Goal: Information Seeking & Learning: Learn about a topic

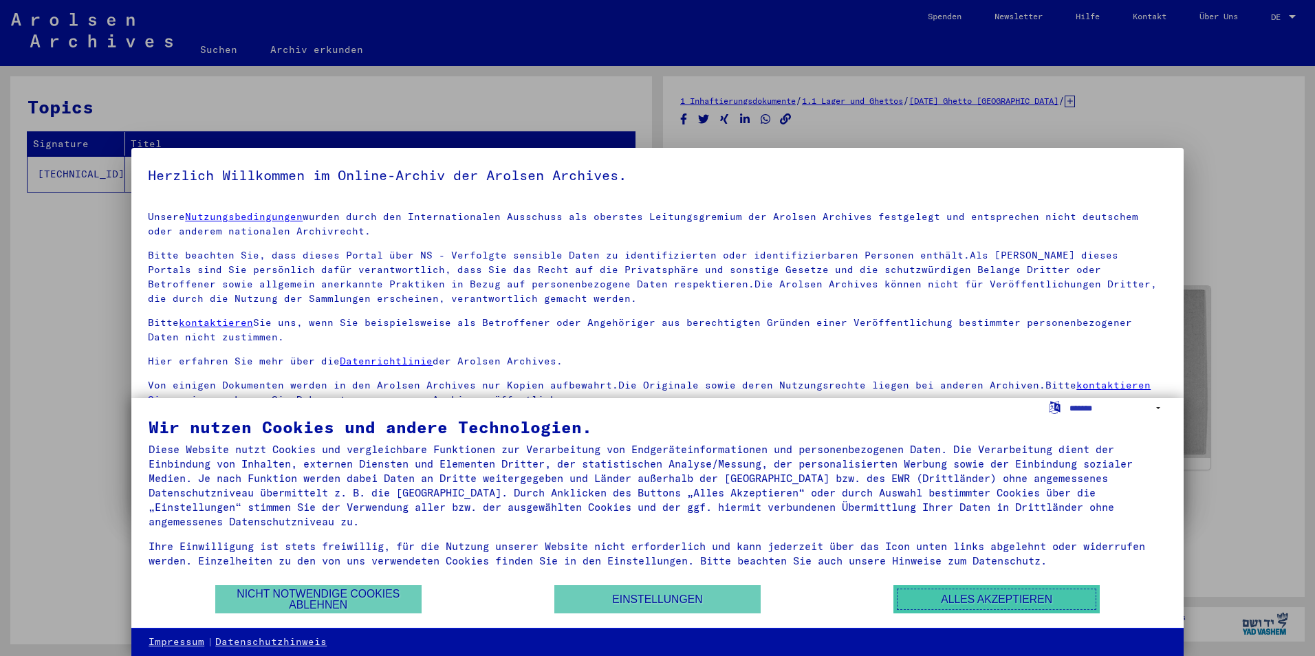
click at [1002, 599] on button "Alles akzeptieren" at bounding box center [997, 599] width 206 height 28
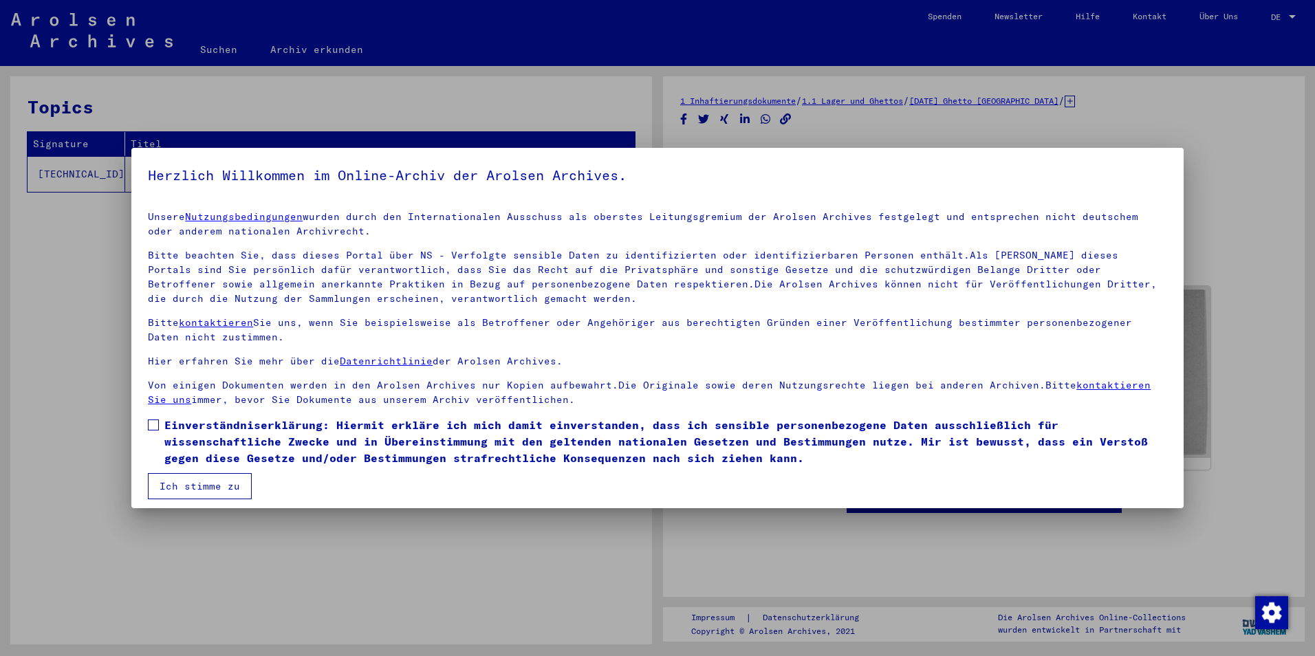
click at [151, 426] on span at bounding box center [153, 425] width 11 height 11
click at [196, 489] on button "Ich stimme zu" at bounding box center [200, 486] width 104 height 26
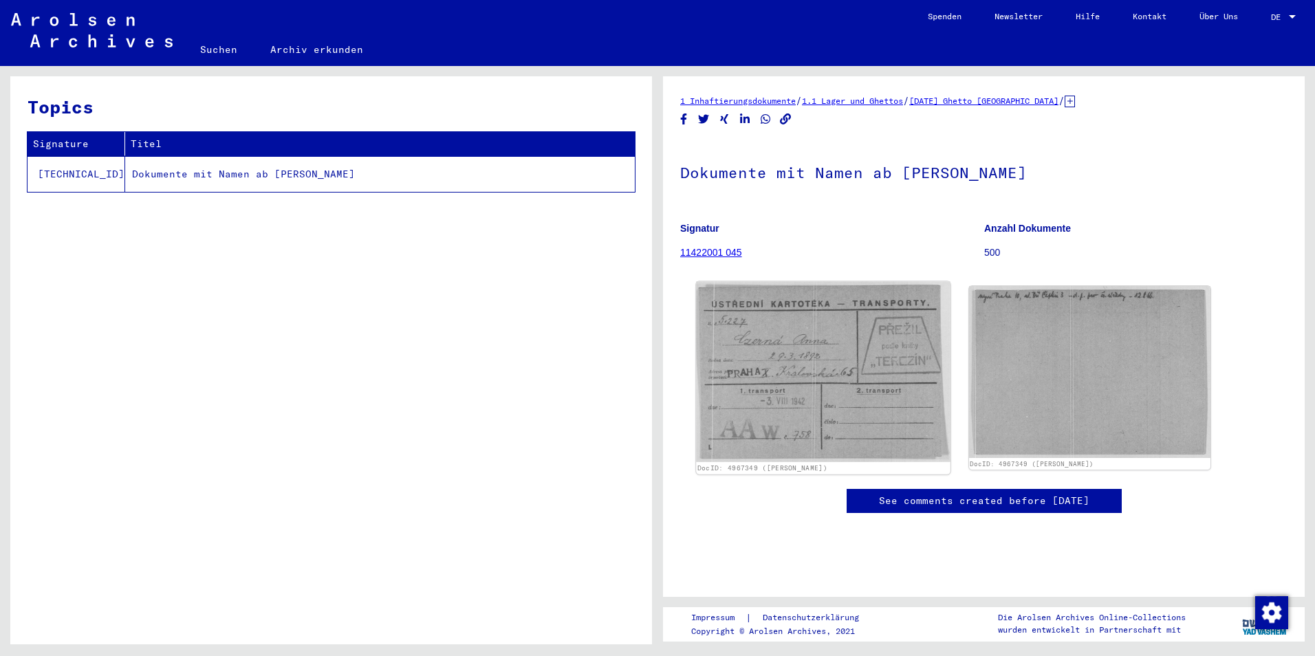
click at [797, 367] on img at bounding box center [823, 372] width 254 height 181
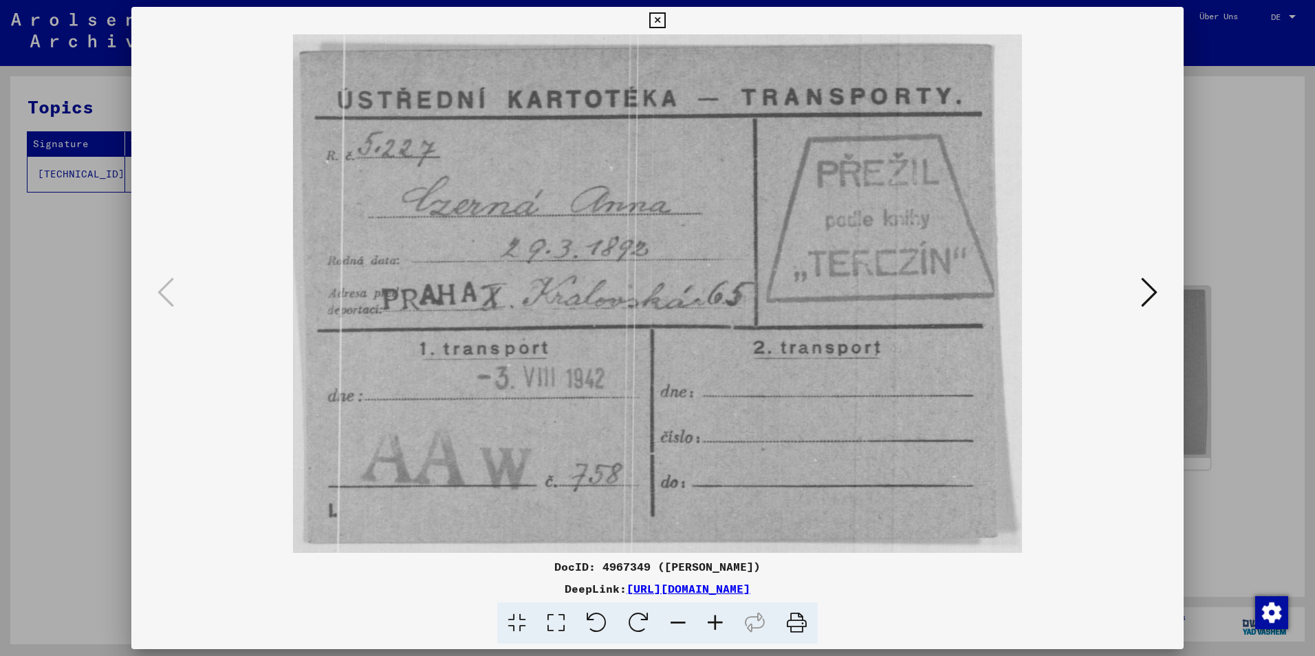
click at [1141, 295] on icon at bounding box center [1149, 292] width 17 height 33
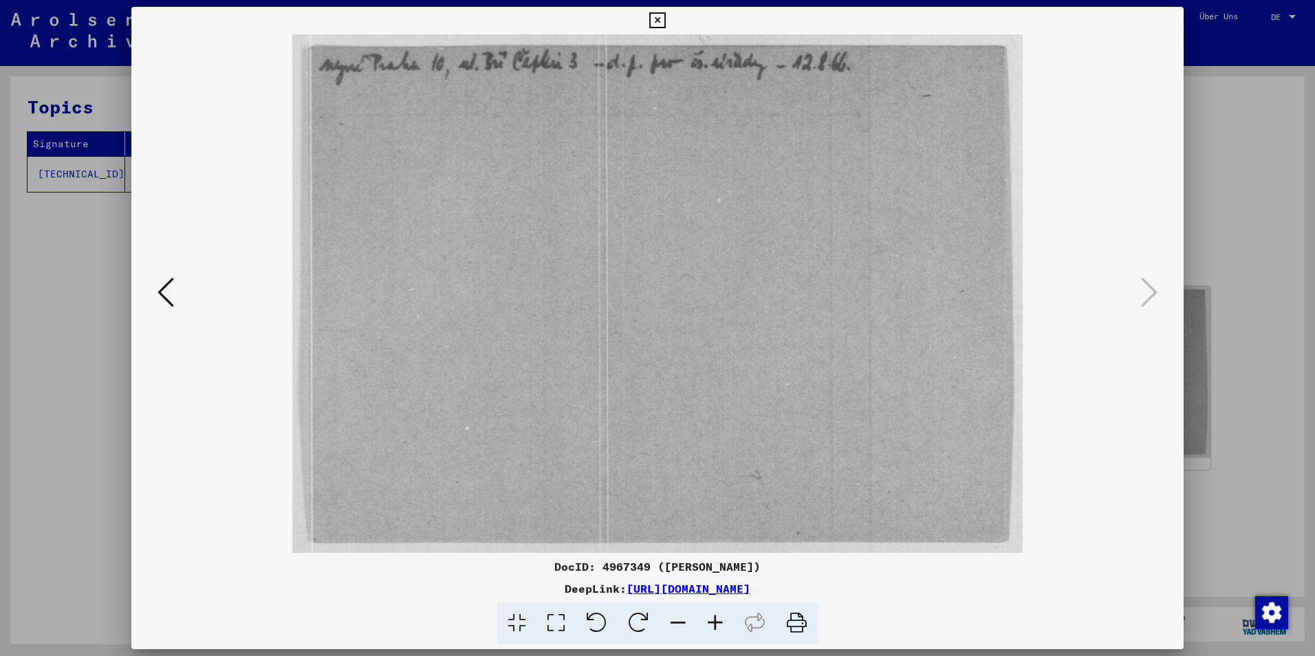
click at [174, 292] on icon at bounding box center [166, 292] width 17 height 33
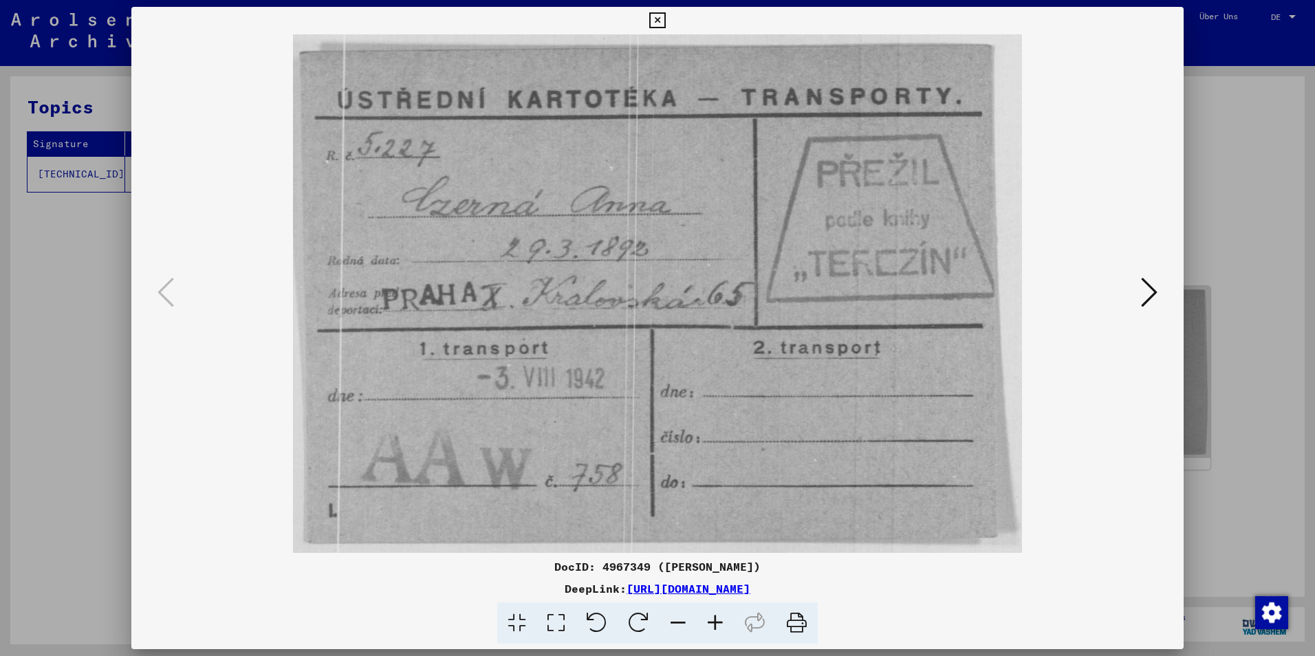
click at [656, 20] on icon at bounding box center [657, 20] width 16 height 17
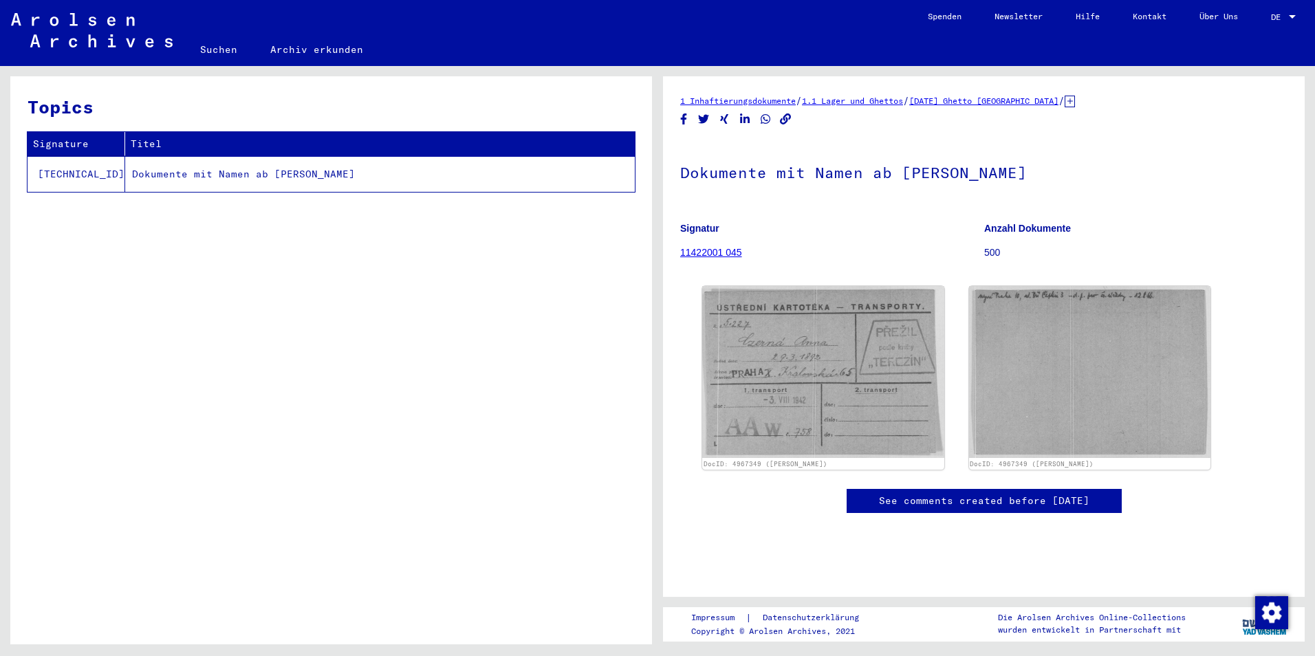
scroll to position [52, 0]
click at [713, 247] on link "11422001 045" at bounding box center [711, 252] width 62 height 11
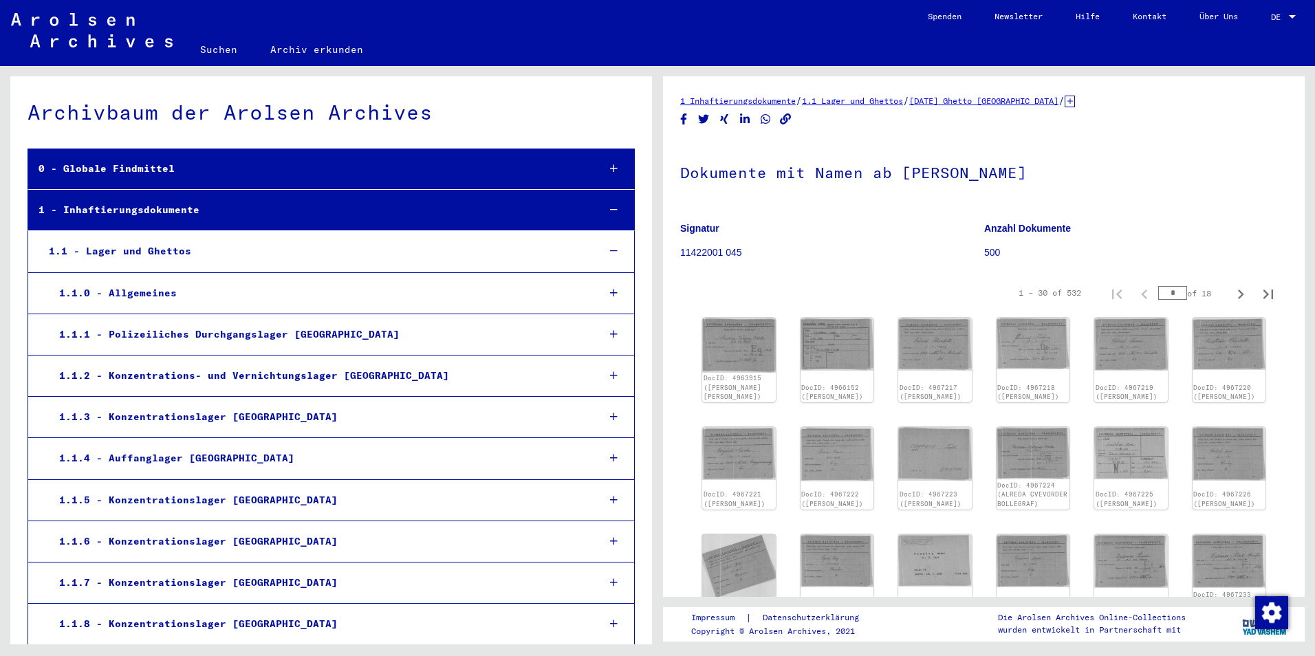
scroll to position [4866, 0]
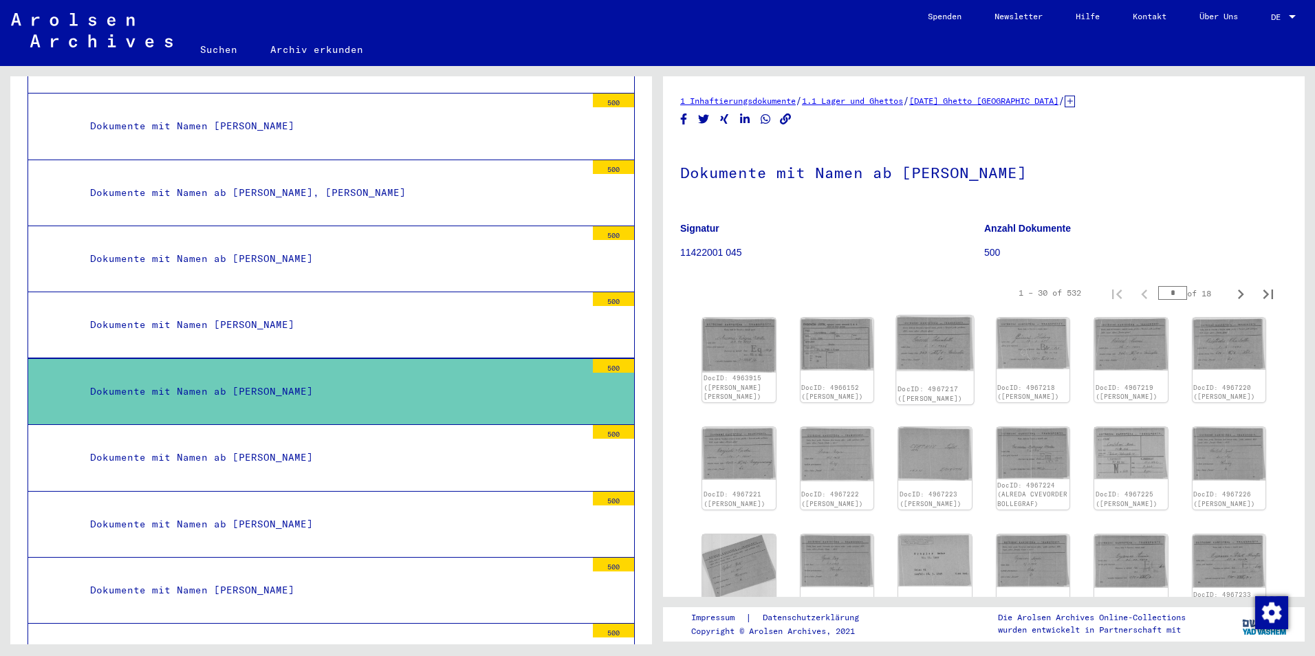
click at [937, 342] on img at bounding box center [934, 344] width 77 height 56
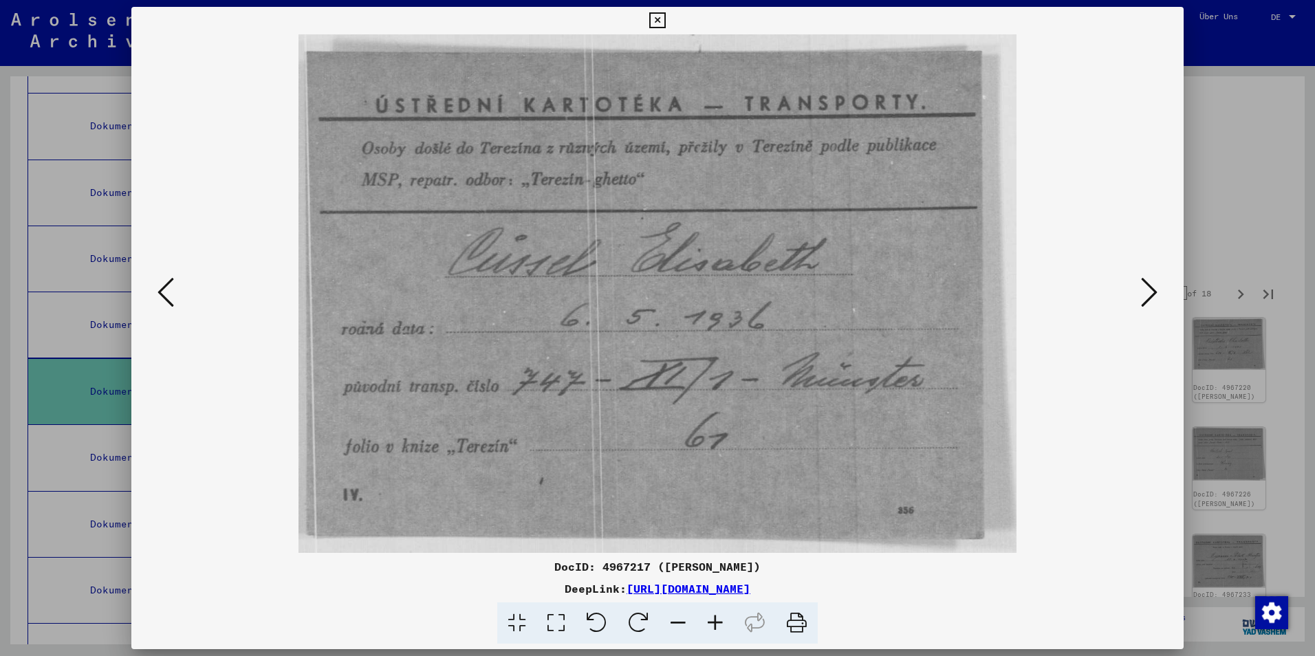
click at [654, 21] on icon at bounding box center [657, 20] width 16 height 17
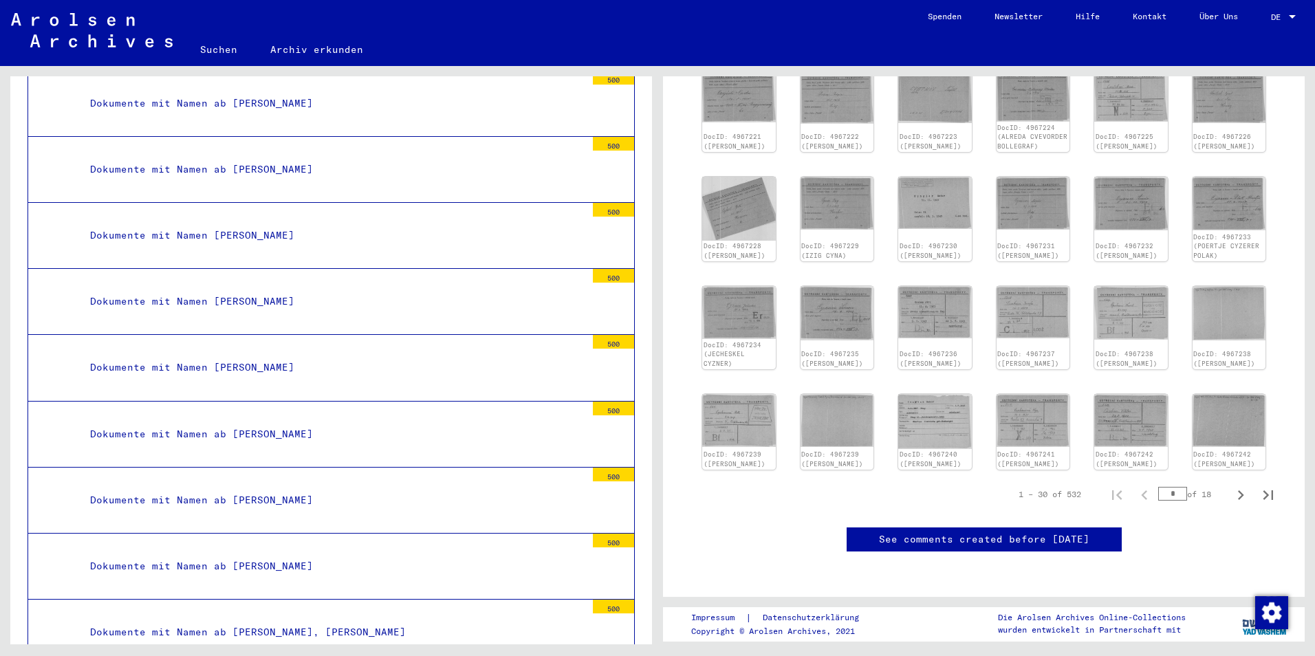
scroll to position [4041, 0]
